Goal: Navigation & Orientation: Go to known website

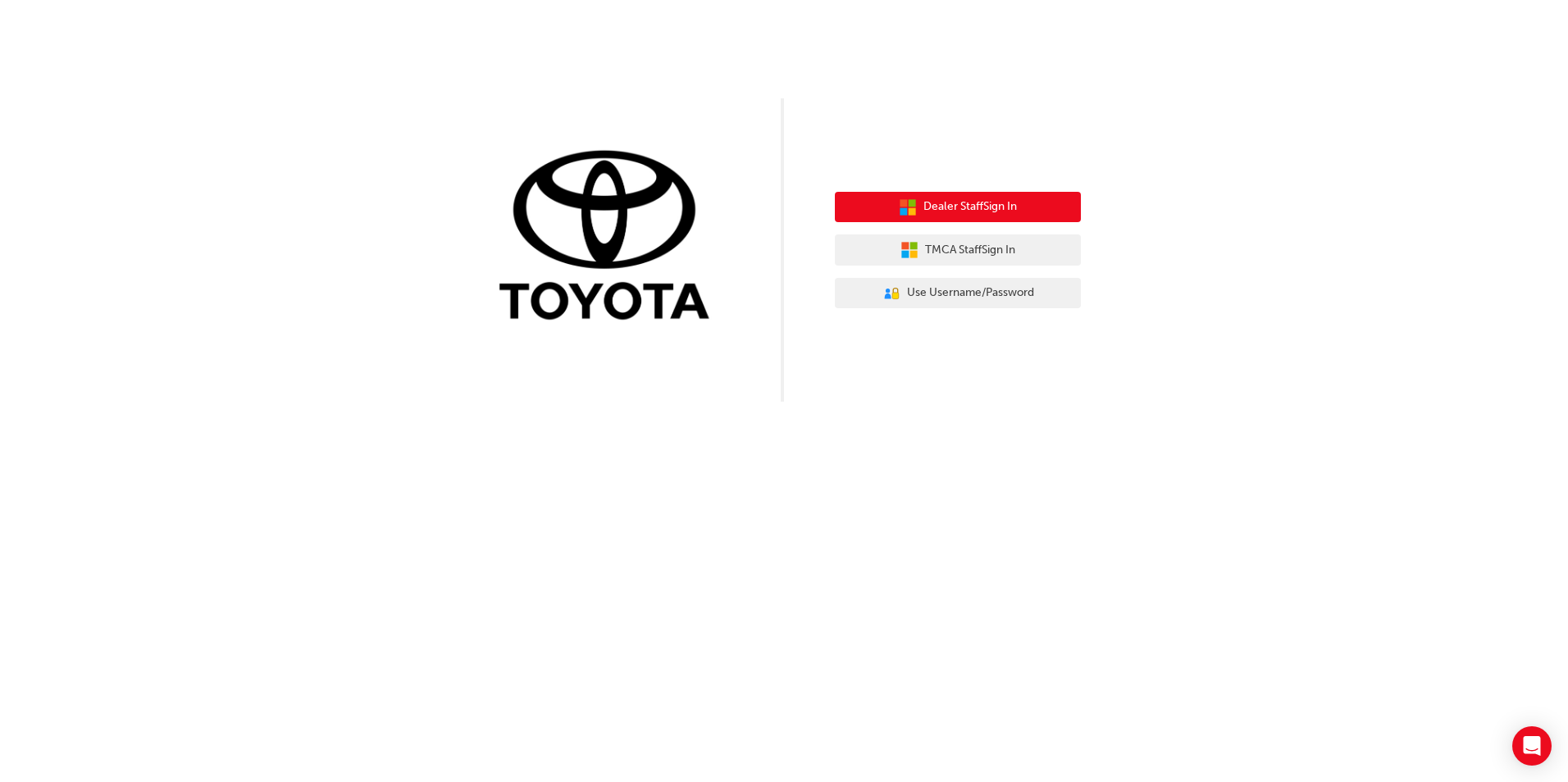
click at [915, 205] on button "Dealer Staff Sign In" at bounding box center [958, 207] width 246 height 31
